Goal: Information Seeking & Learning: Learn about a topic

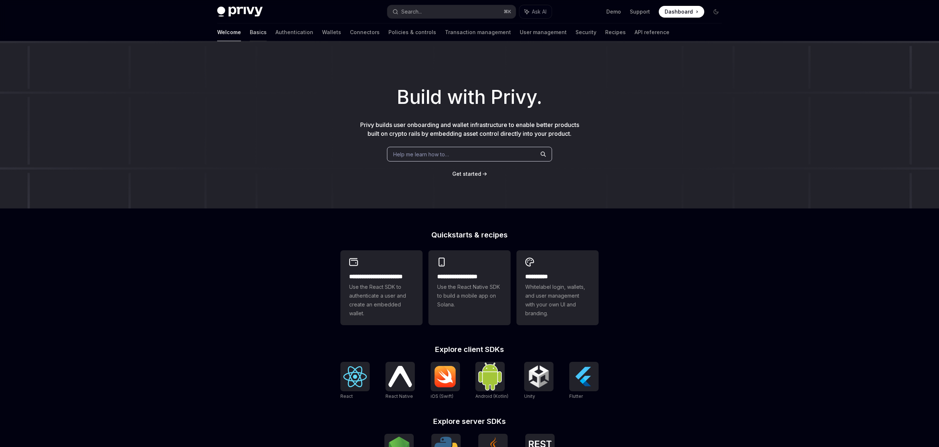
click at [250, 33] on link "Basics" at bounding box center [258, 32] width 17 height 18
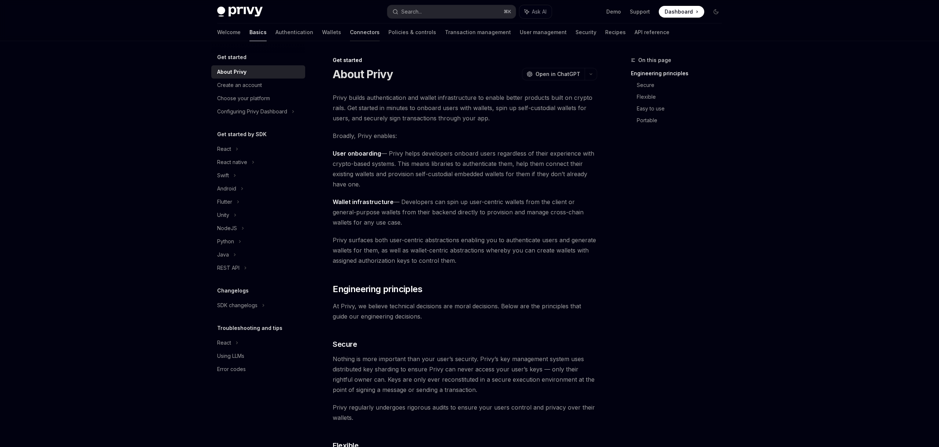
click at [350, 33] on link "Connectors" at bounding box center [365, 32] width 30 height 18
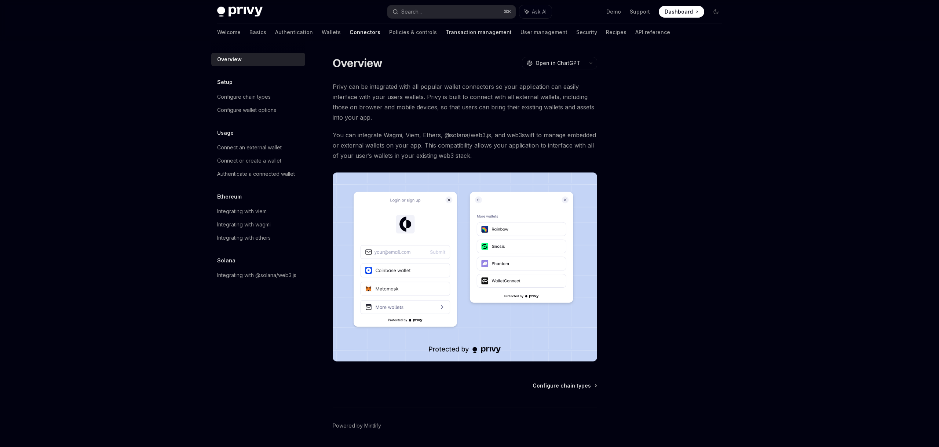
click at [445, 33] on link "Transaction management" at bounding box center [478, 32] width 66 height 18
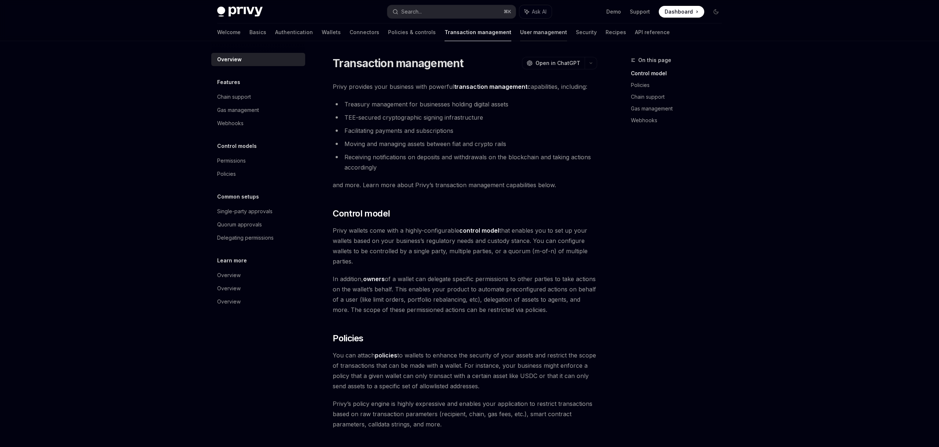
click at [520, 30] on link "User management" at bounding box center [543, 32] width 47 height 18
type textarea "*"
